Goal: Task Accomplishment & Management: Use online tool/utility

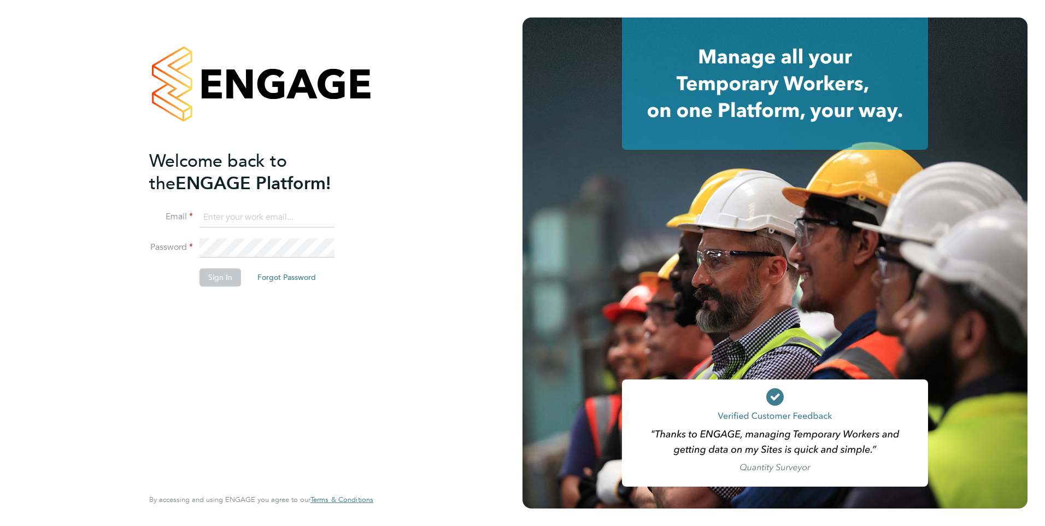
type input "[EMAIL_ADDRESS][PERSON_NAME][DOMAIN_NAME]"
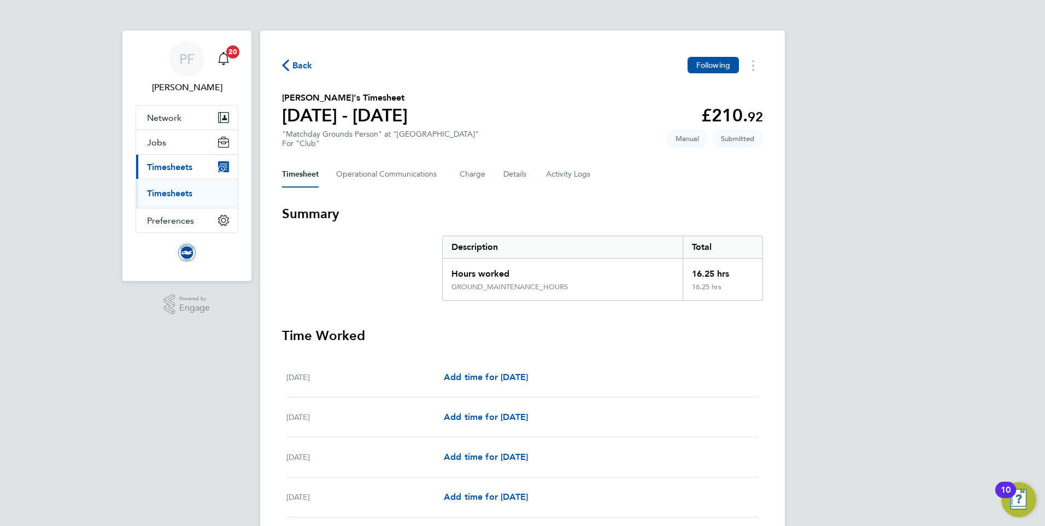
click at [289, 61] on span "Back" at bounding box center [297, 65] width 31 height 10
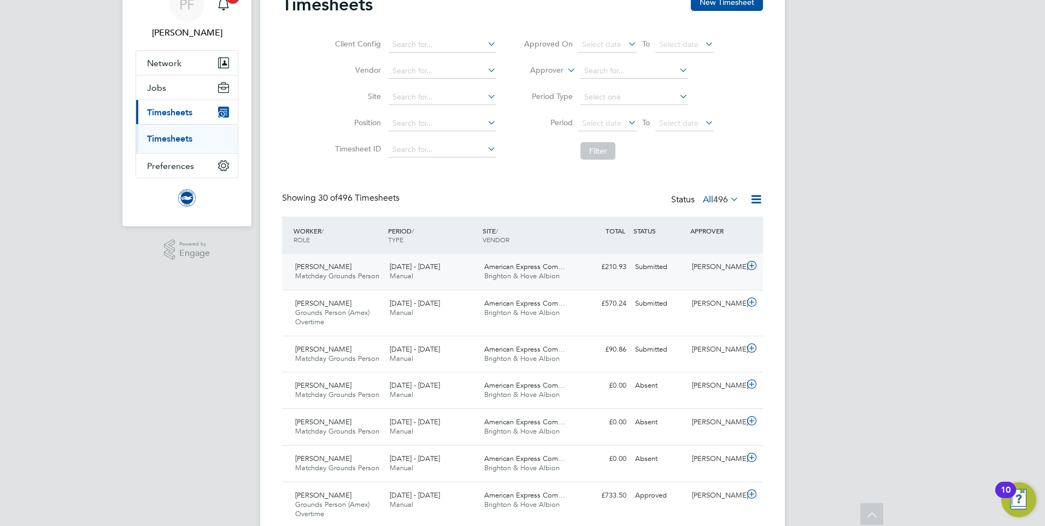
click at [752, 265] on icon at bounding box center [752, 265] width 14 height 9
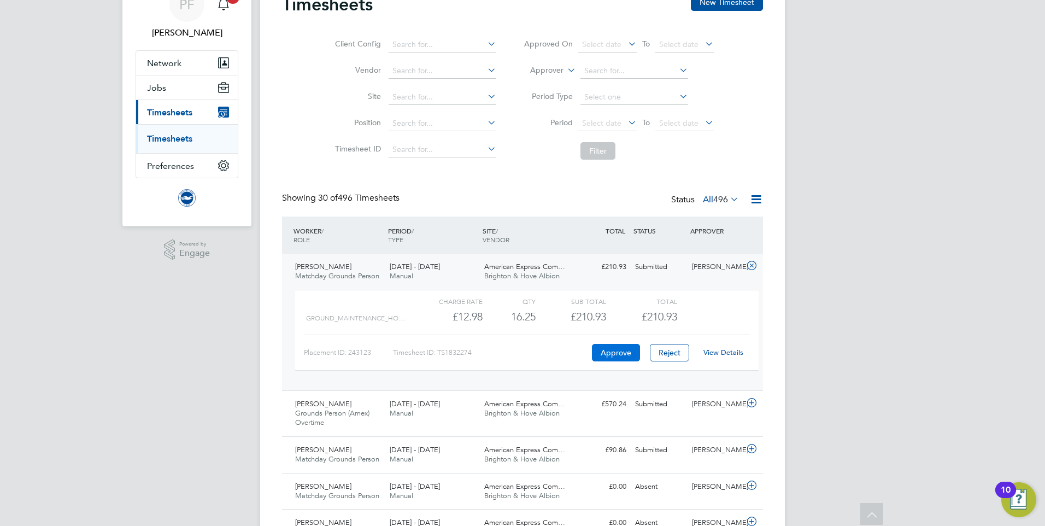
click at [614, 351] on button "Approve" at bounding box center [616, 352] width 48 height 17
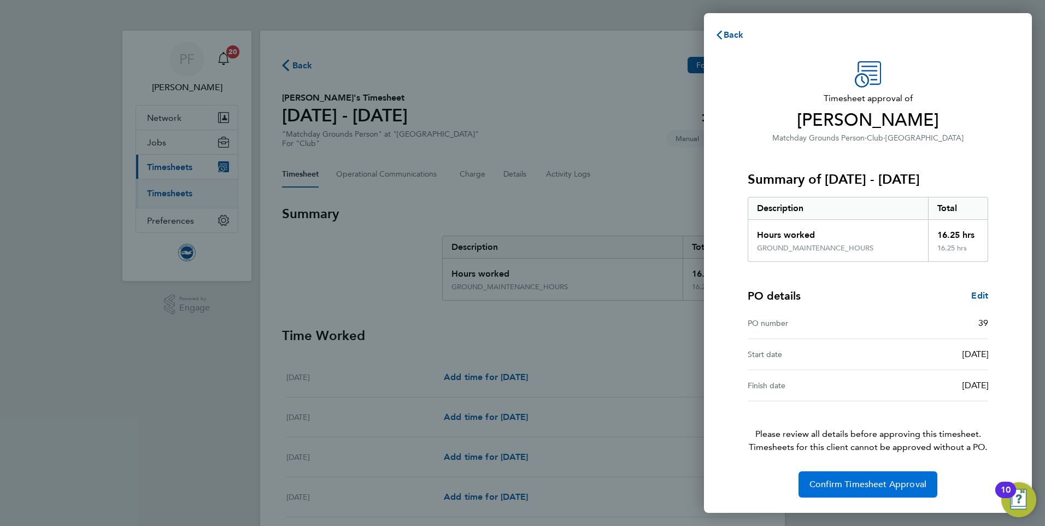
click at [877, 485] on span "Confirm Timesheet Approval" at bounding box center [867, 484] width 117 height 11
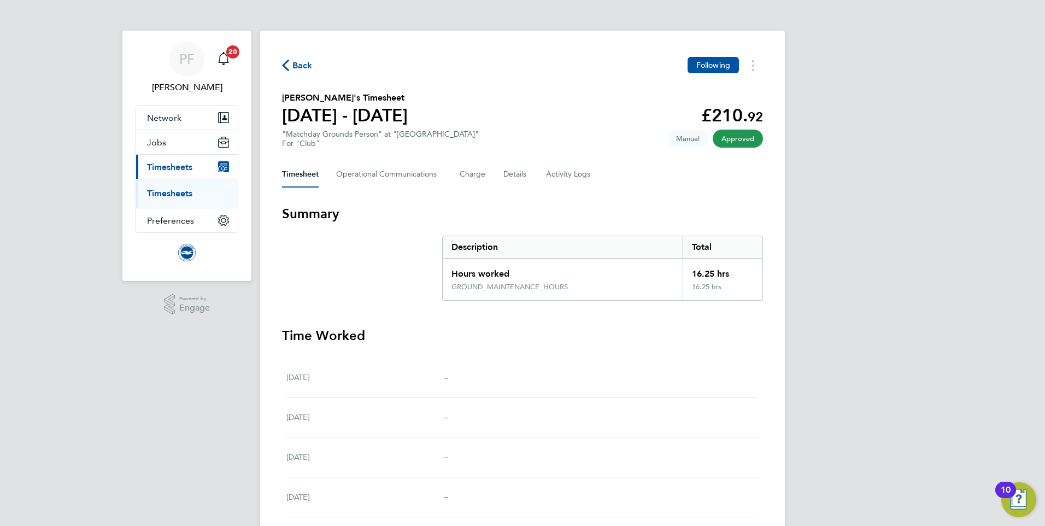
click at [305, 66] on span "Back" at bounding box center [302, 65] width 20 height 13
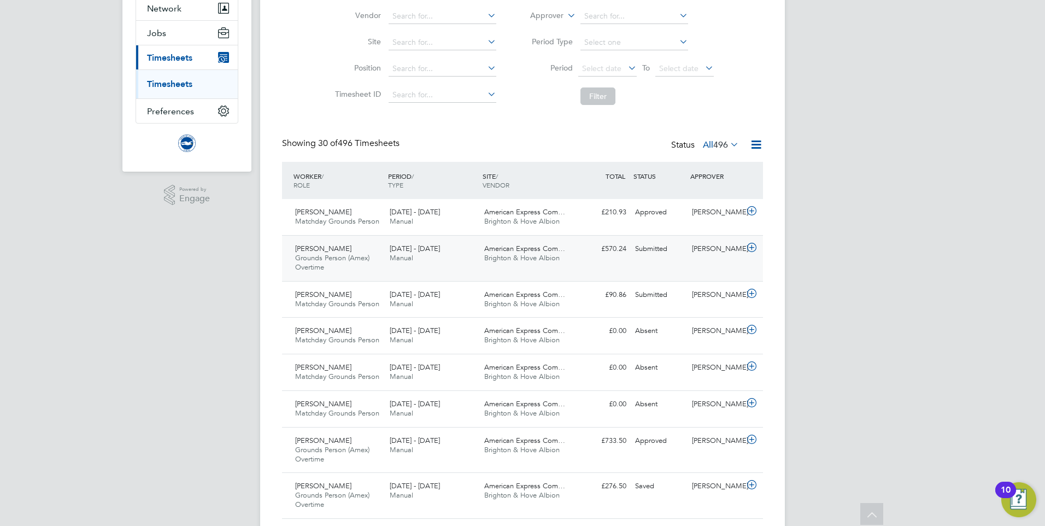
click at [751, 251] on icon at bounding box center [752, 247] width 14 height 9
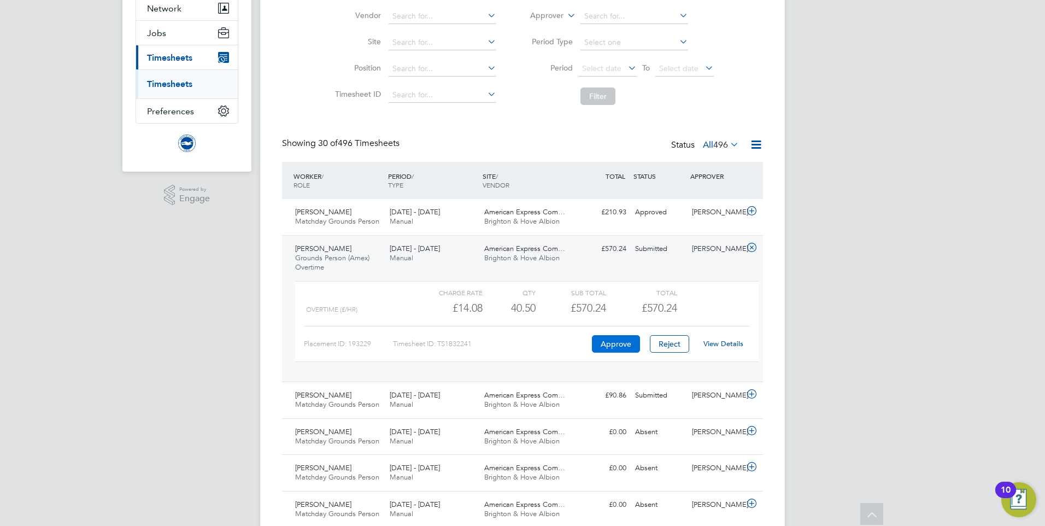
click at [615, 349] on button "Approve" at bounding box center [616, 343] width 48 height 17
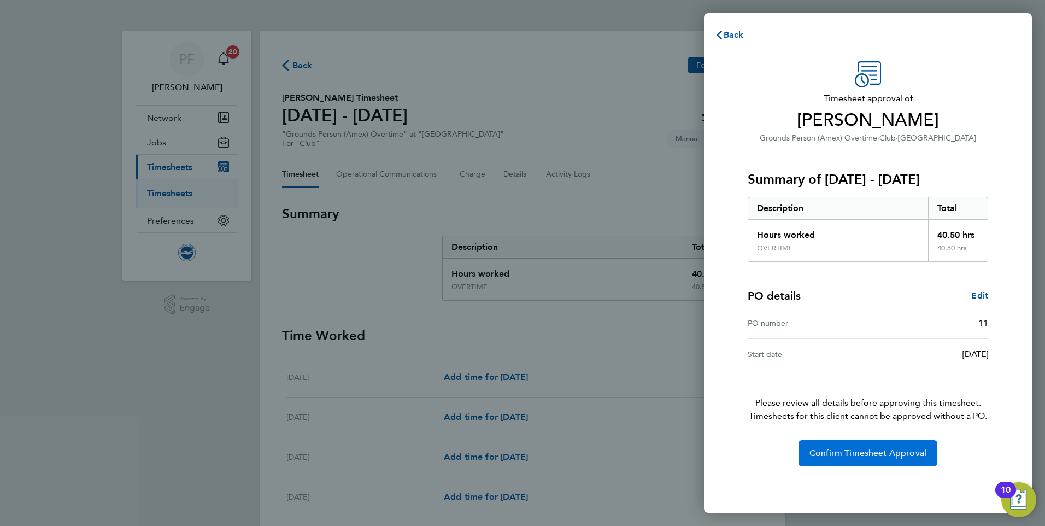
click at [881, 448] on span "Confirm Timesheet Approval" at bounding box center [867, 452] width 117 height 11
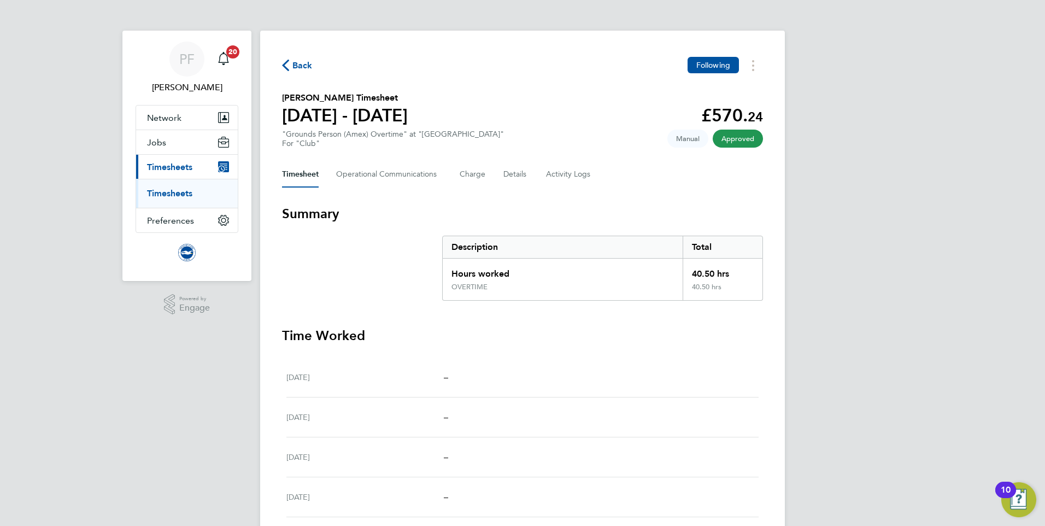
click at [302, 64] on span "Back" at bounding box center [302, 65] width 20 height 13
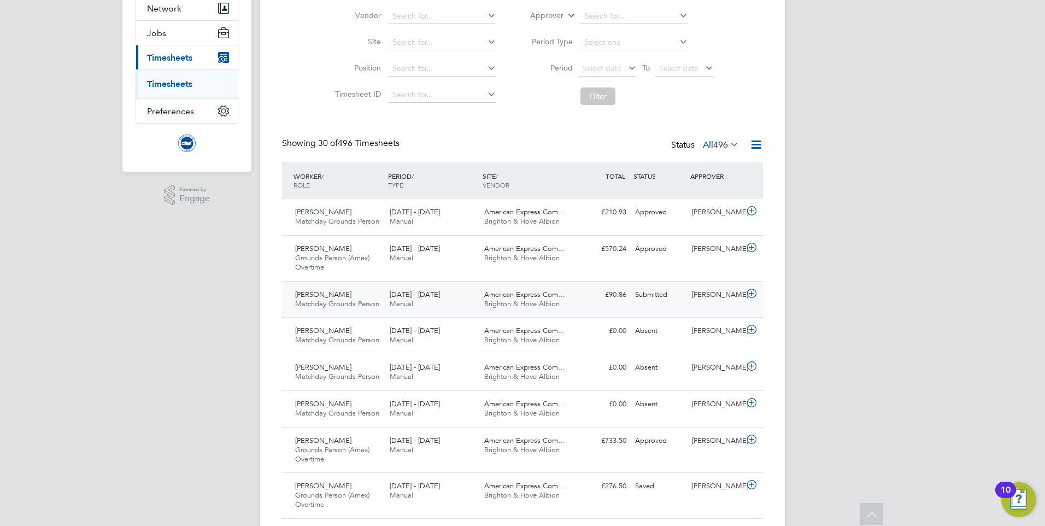
click at [752, 290] on icon at bounding box center [752, 293] width 14 height 9
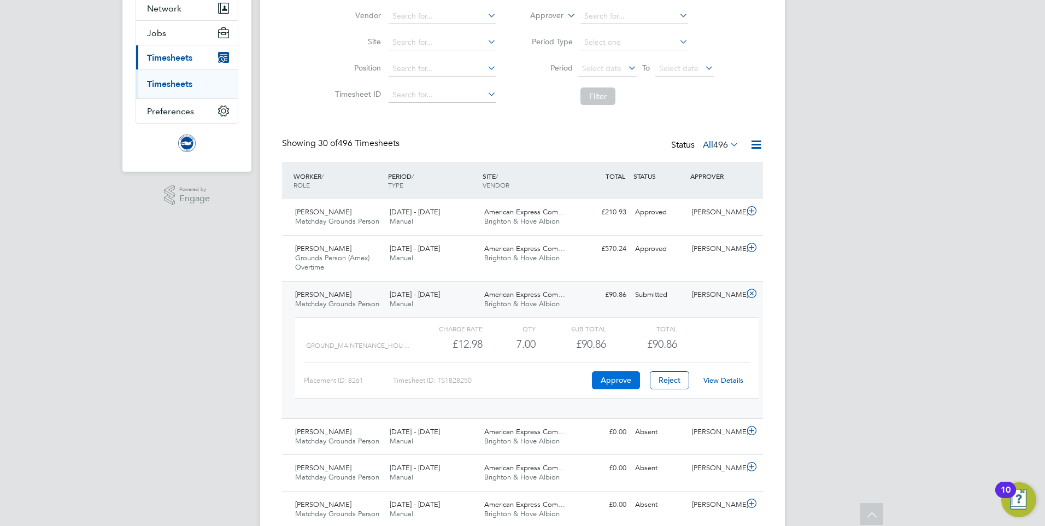
click at [618, 378] on button "Approve" at bounding box center [616, 379] width 48 height 17
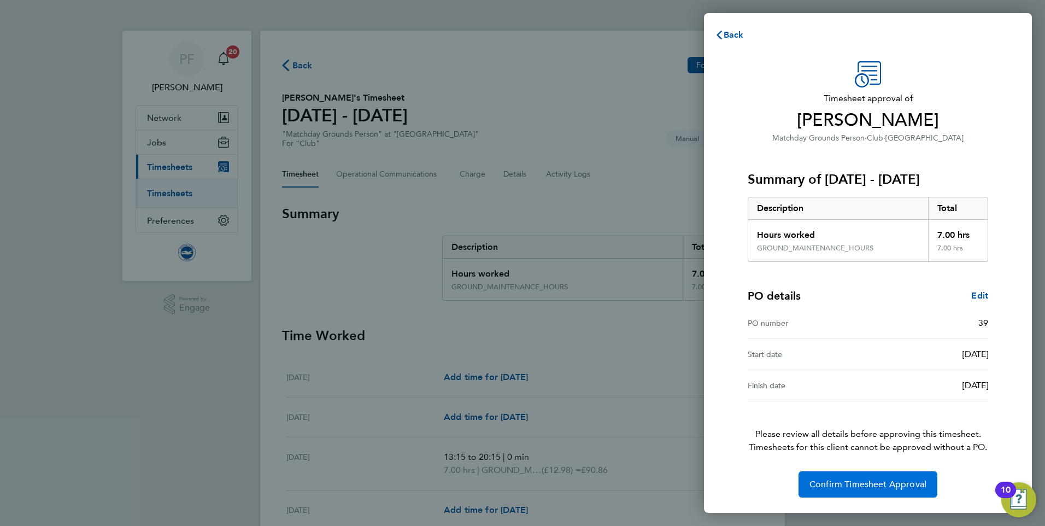
click at [850, 479] on span "Confirm Timesheet Approval" at bounding box center [867, 484] width 117 height 11
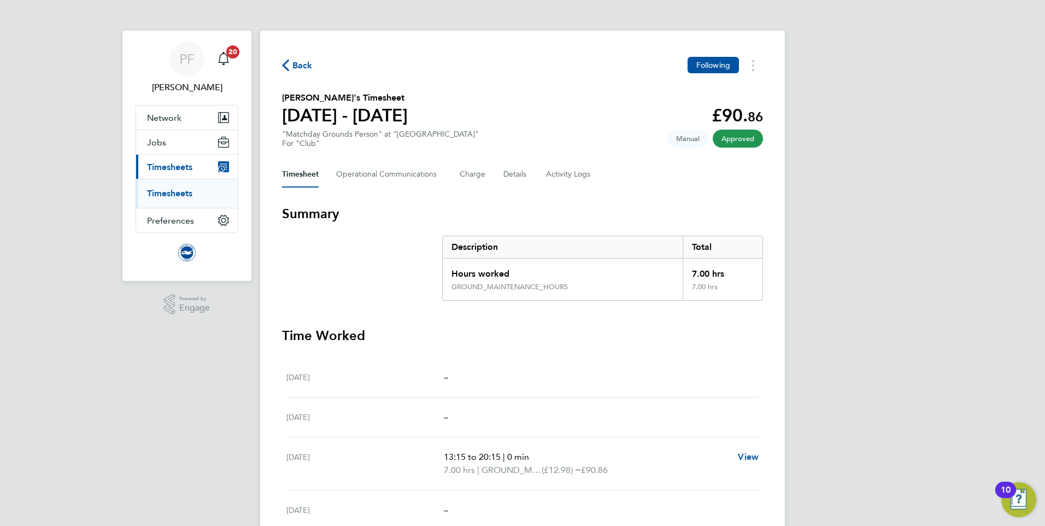
click at [304, 61] on span "Back" at bounding box center [302, 65] width 20 height 13
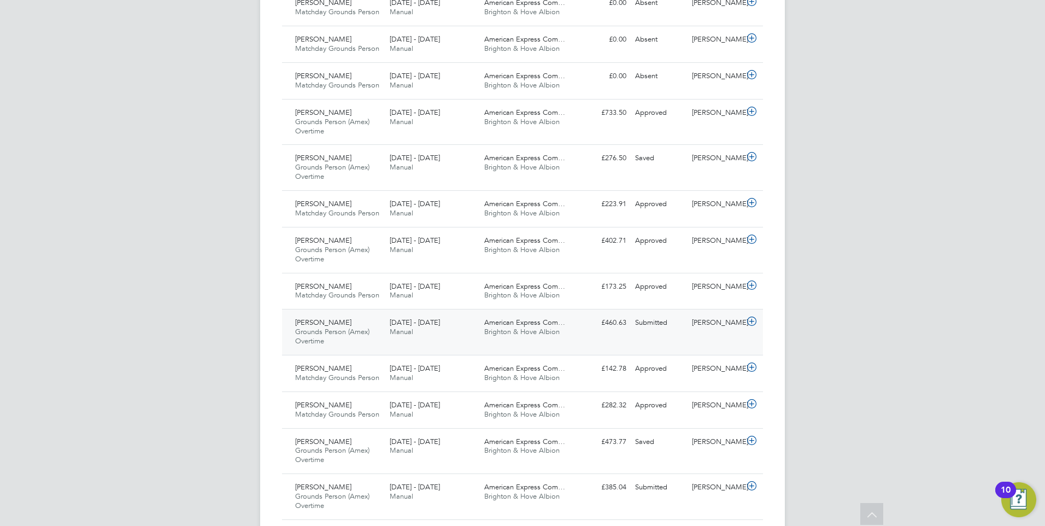
click at [753, 319] on icon at bounding box center [752, 321] width 14 height 9
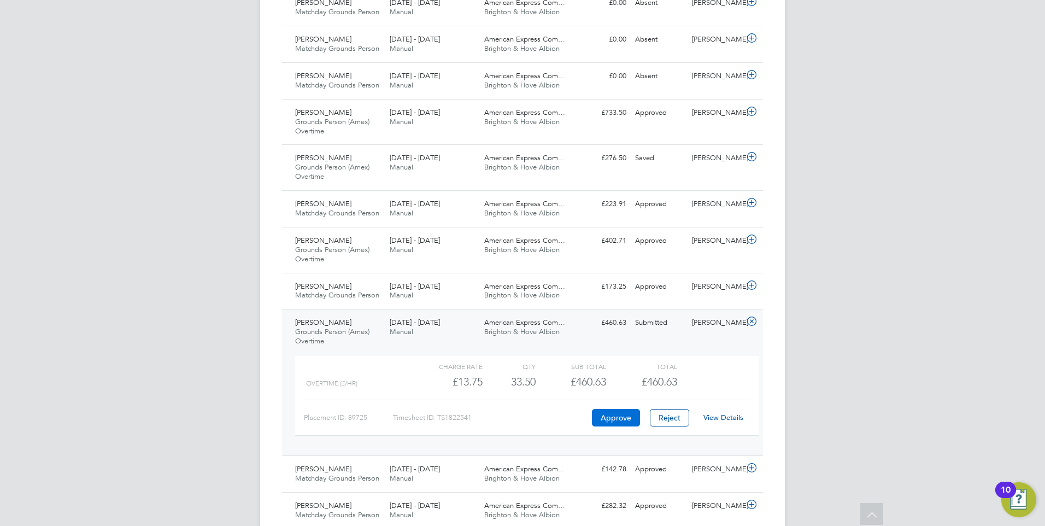
click at [616, 419] on button "Approve" at bounding box center [616, 417] width 48 height 17
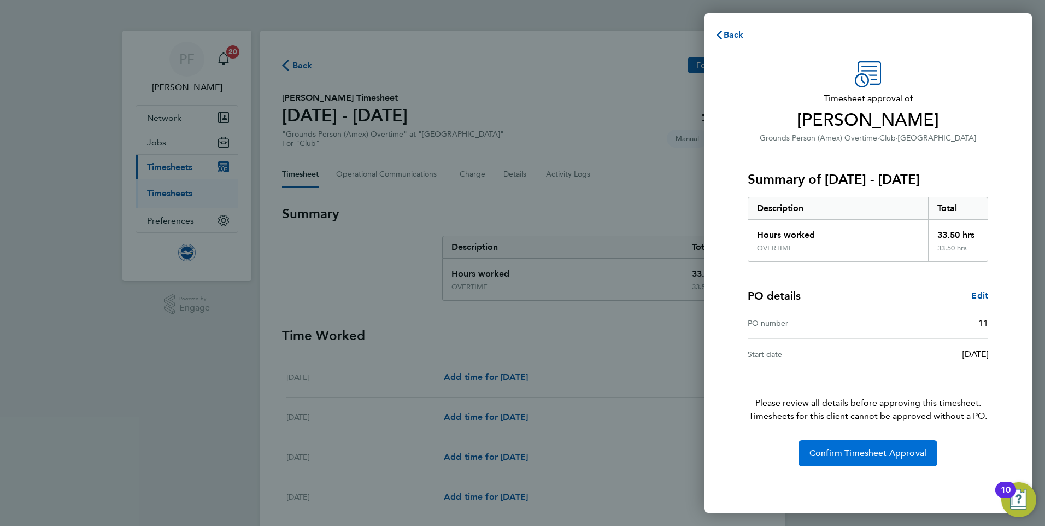
click at [844, 455] on span "Confirm Timesheet Approval" at bounding box center [867, 452] width 117 height 11
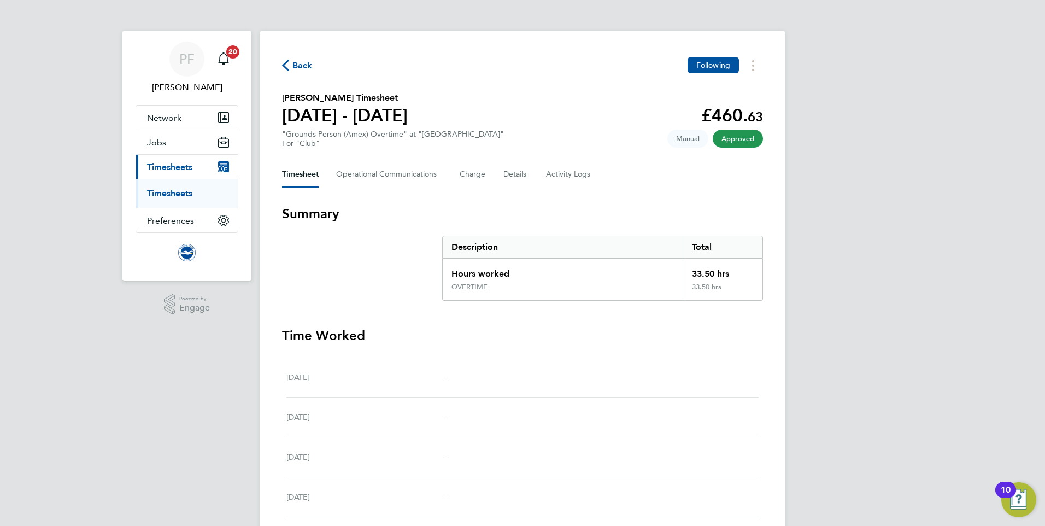
click at [299, 66] on span "Back" at bounding box center [302, 65] width 20 height 13
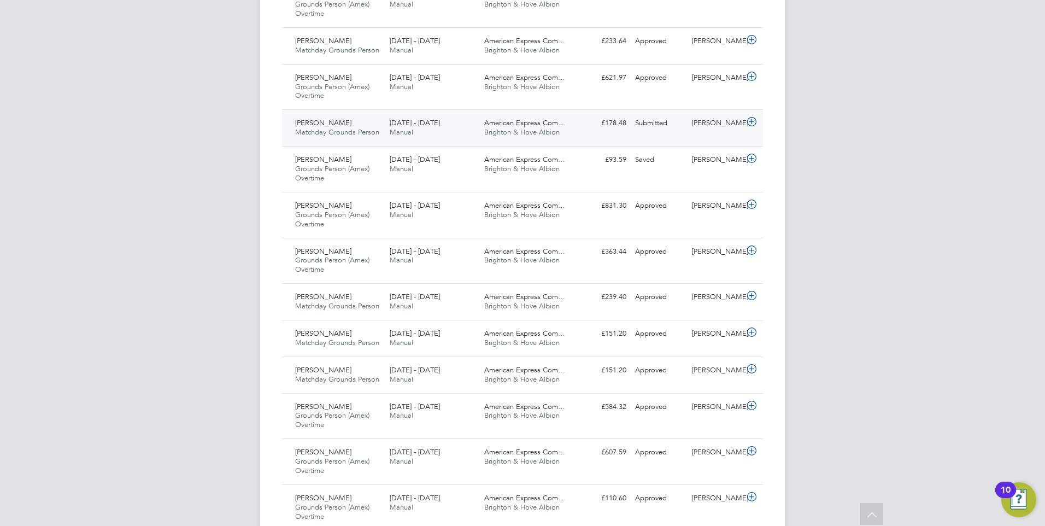
click at [753, 122] on icon at bounding box center [752, 121] width 14 height 9
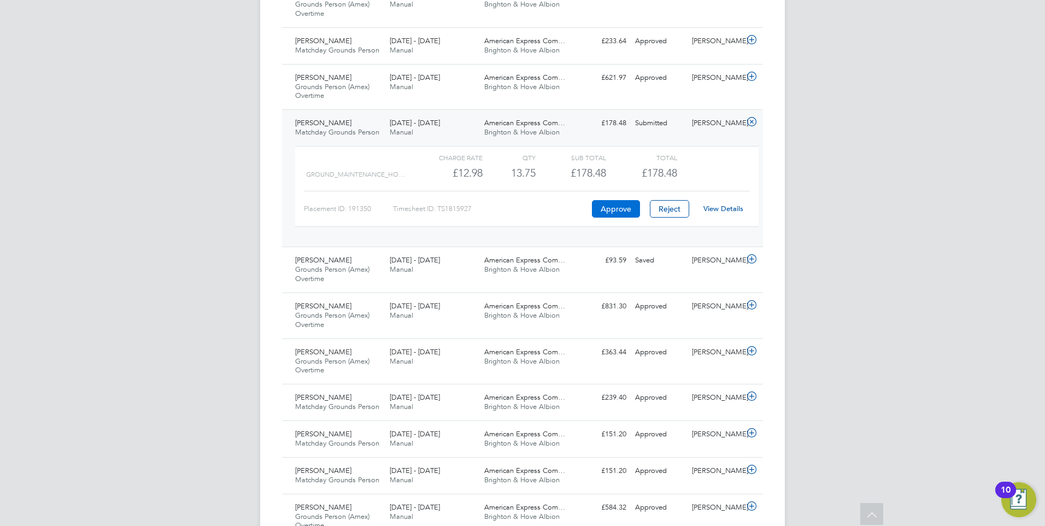
click at [622, 204] on button "Approve" at bounding box center [616, 208] width 48 height 17
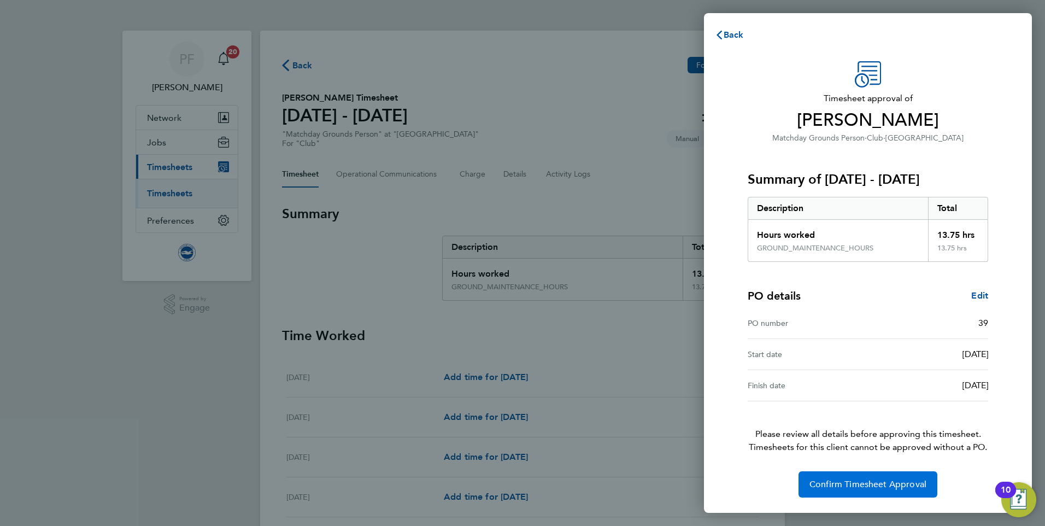
click at [881, 482] on span "Confirm Timesheet Approval" at bounding box center [867, 484] width 117 height 11
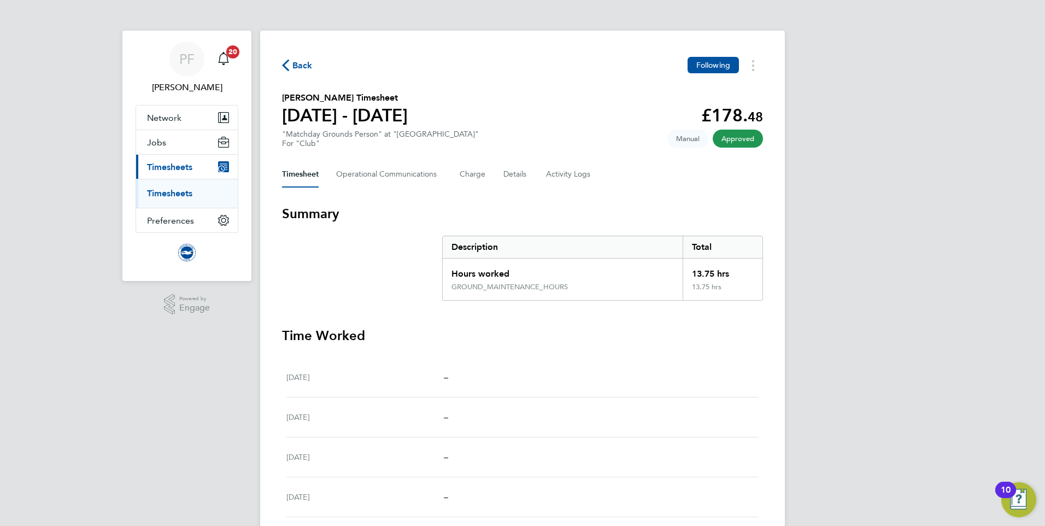
click at [296, 65] on span "Back" at bounding box center [302, 65] width 20 height 13
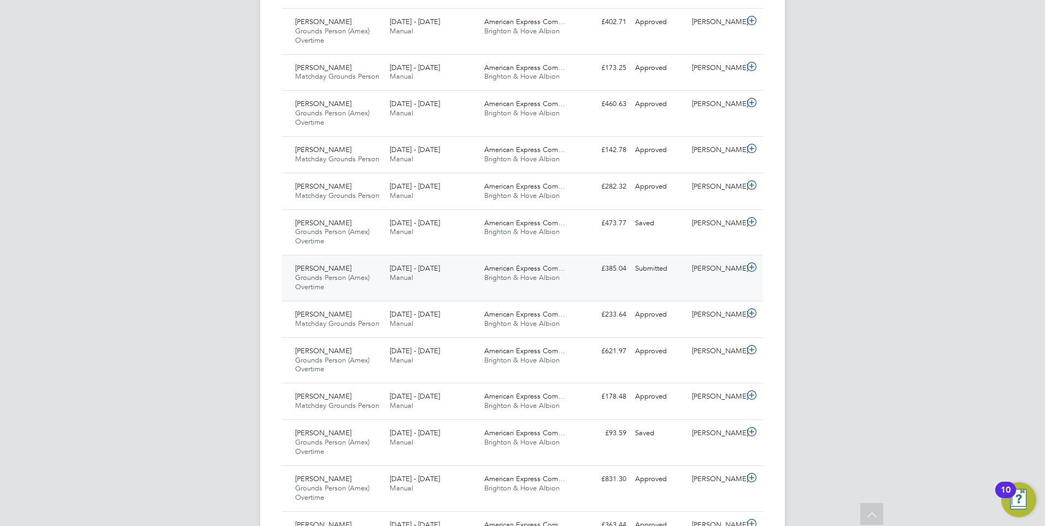
click at [754, 266] on icon at bounding box center [752, 267] width 14 height 9
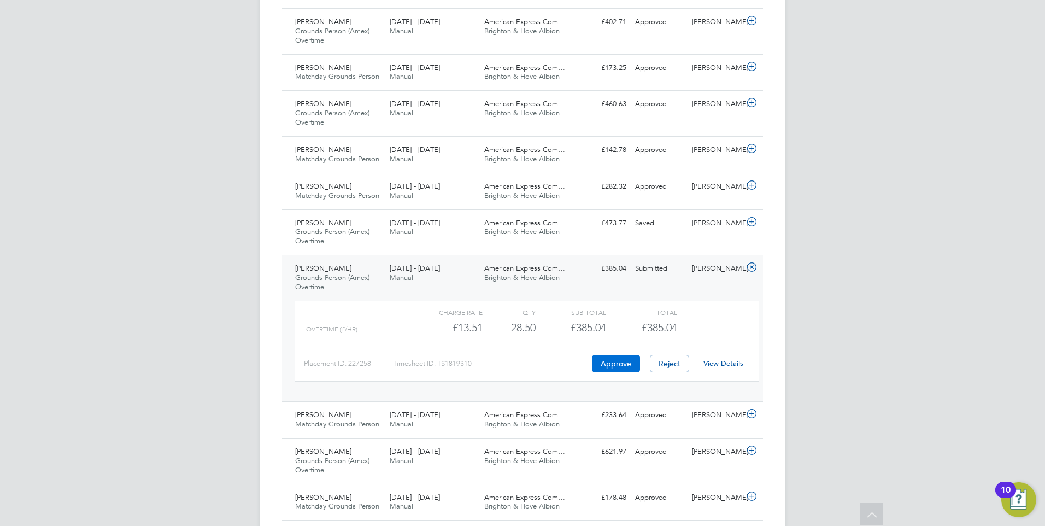
click at [615, 357] on button "Approve" at bounding box center [616, 363] width 48 height 17
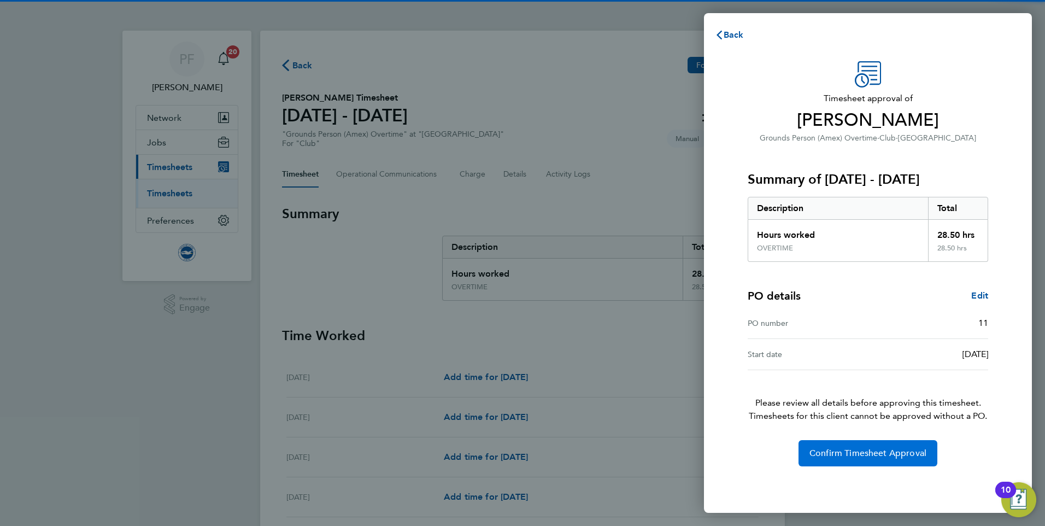
click at [879, 449] on span "Confirm Timesheet Approval" at bounding box center [867, 452] width 117 height 11
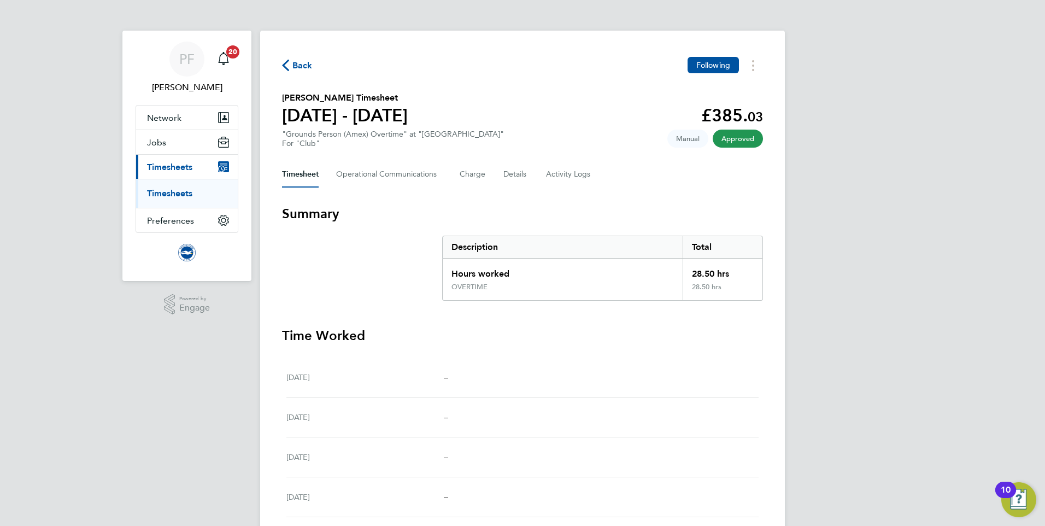
click at [294, 65] on span "Back" at bounding box center [302, 65] width 20 height 13
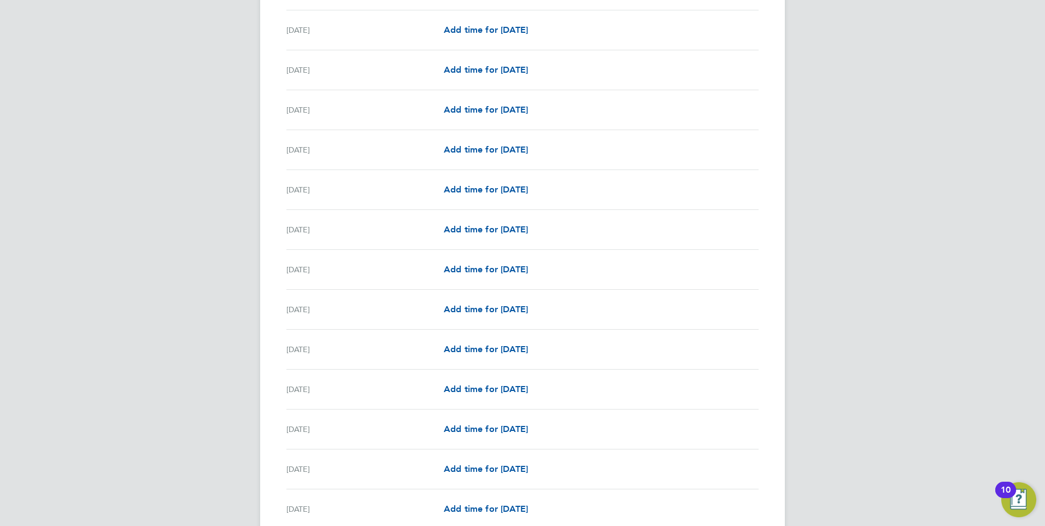
scroll to position [1138, 0]
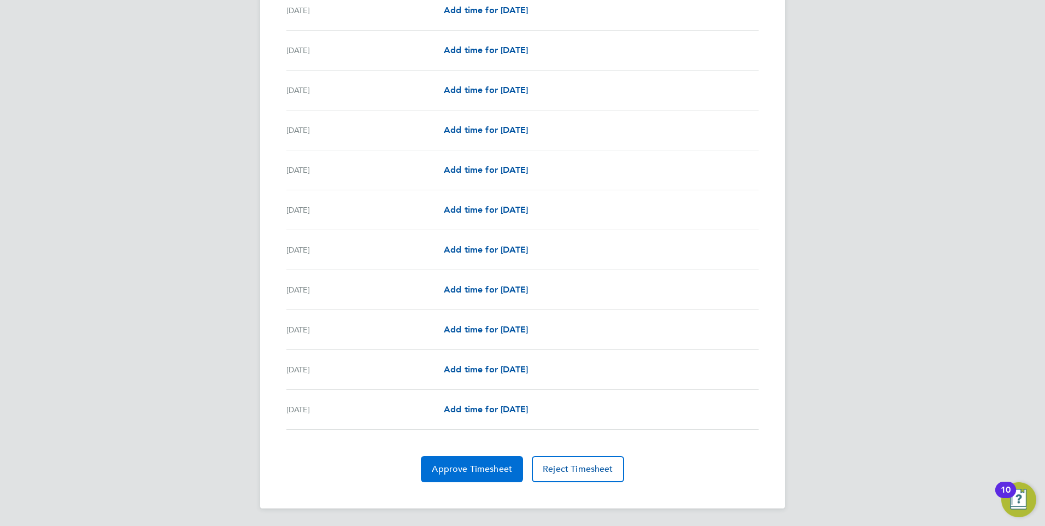
click at [491, 472] on span "Approve Timesheet" at bounding box center [472, 468] width 80 height 11
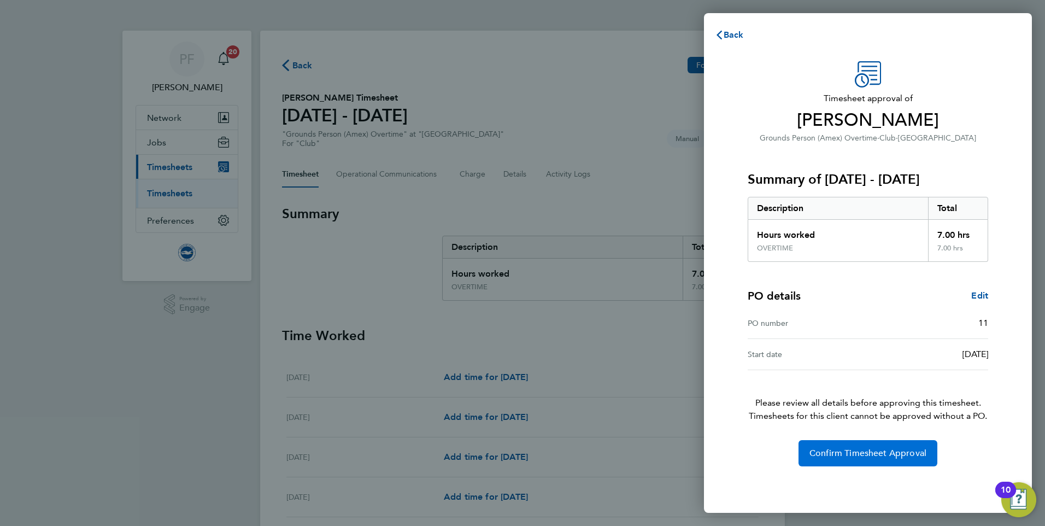
click at [862, 453] on span "Confirm Timesheet Approval" at bounding box center [867, 452] width 117 height 11
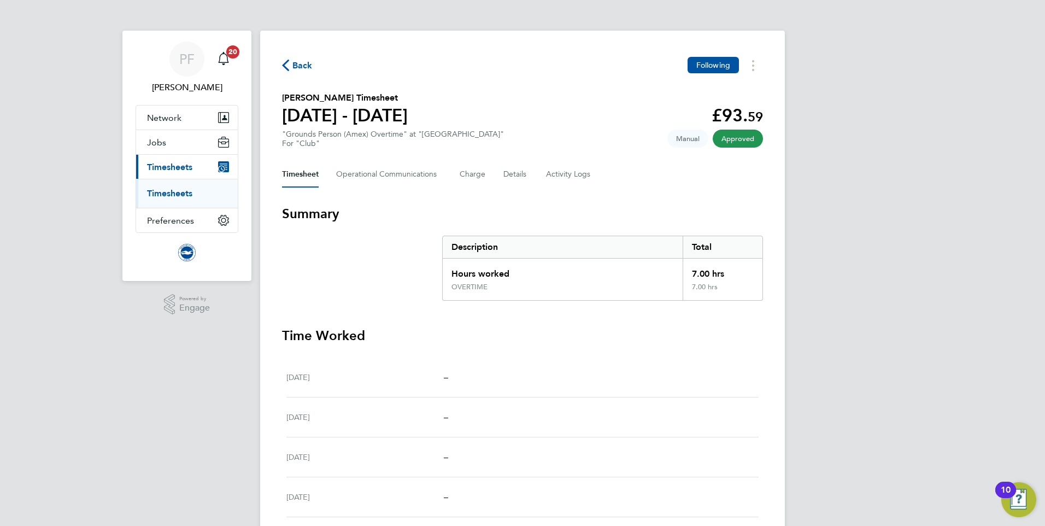
click at [291, 66] on span "Back" at bounding box center [297, 65] width 31 height 10
